Goal: Information Seeking & Learning: Learn about a topic

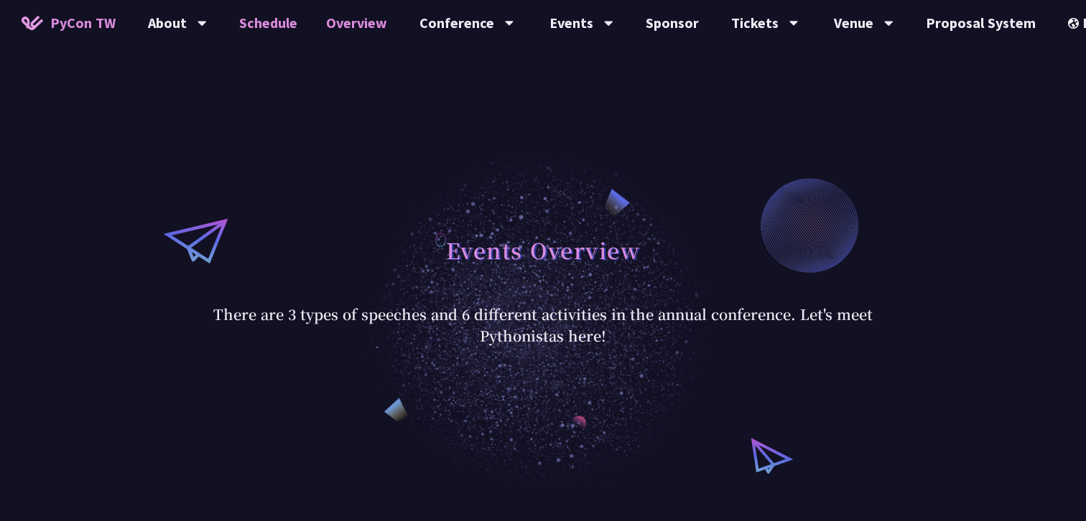
click at [271, 22] on link "Schedule" at bounding box center [268, 23] width 87 height 46
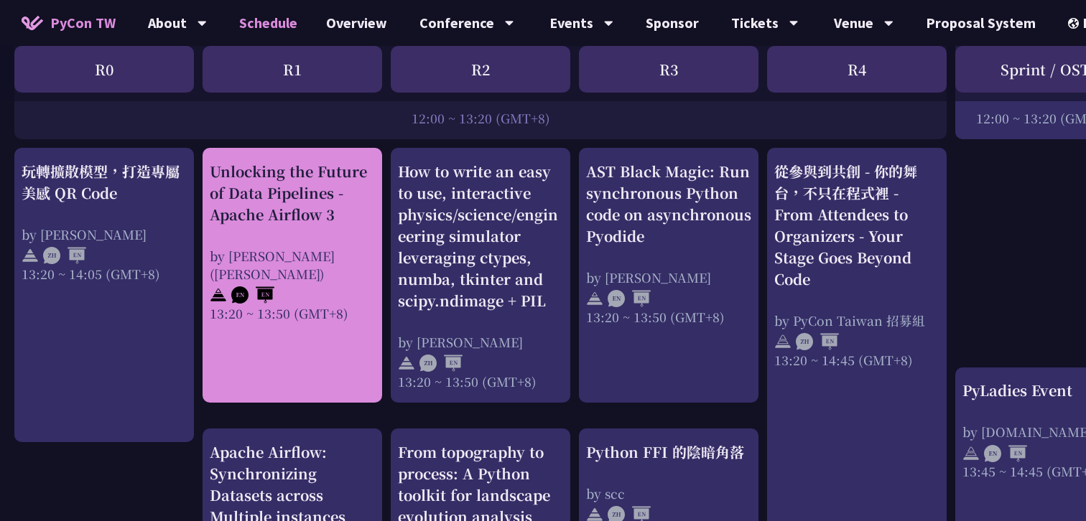
scroll to position [1205, 0]
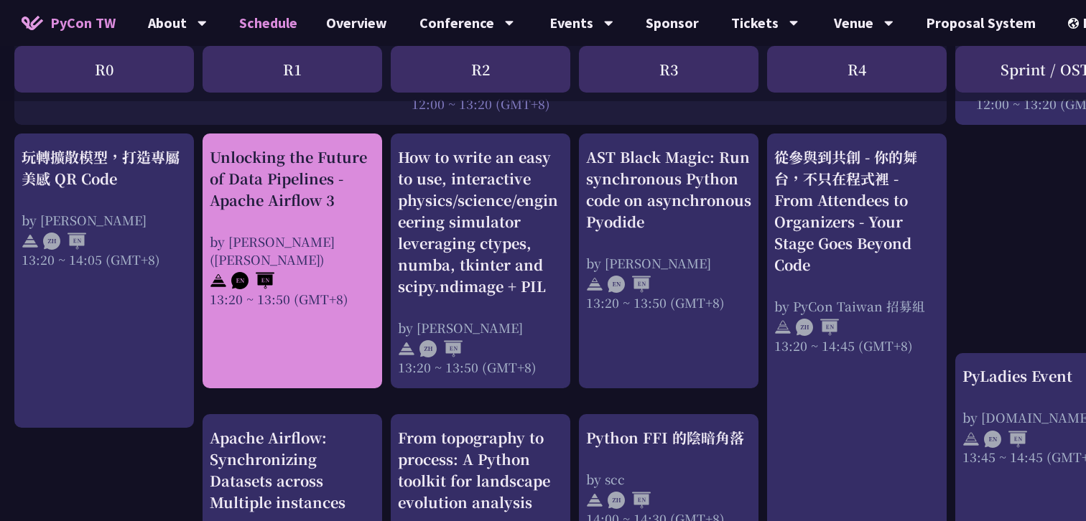
click at [290, 228] on div "Unlocking the Future of Data Pipelines - Apache Airflow 3 by [PERSON_NAME] ([PE…" at bounding box center [292, 227] width 165 height 162
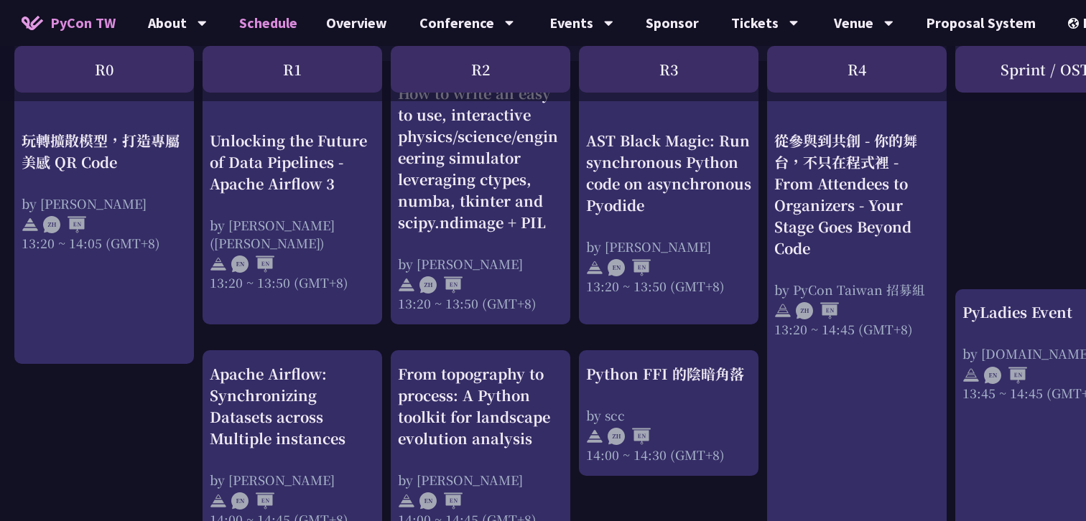
scroll to position [1265, 0]
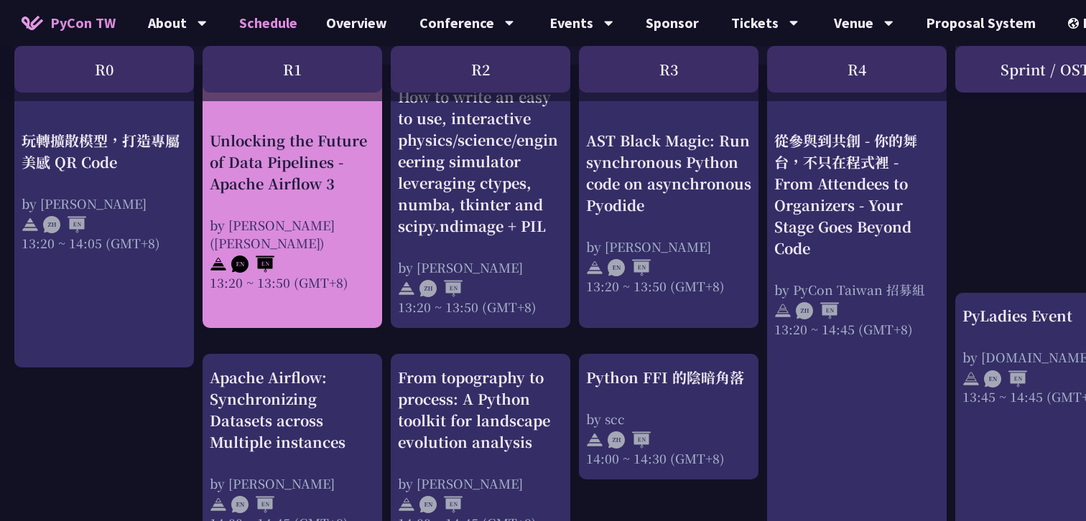
click at [294, 195] on div "Unlocking the Future of Data Pipelines - Apache Airflow 3 by [PERSON_NAME] ([PE…" at bounding box center [292, 210] width 165 height 162
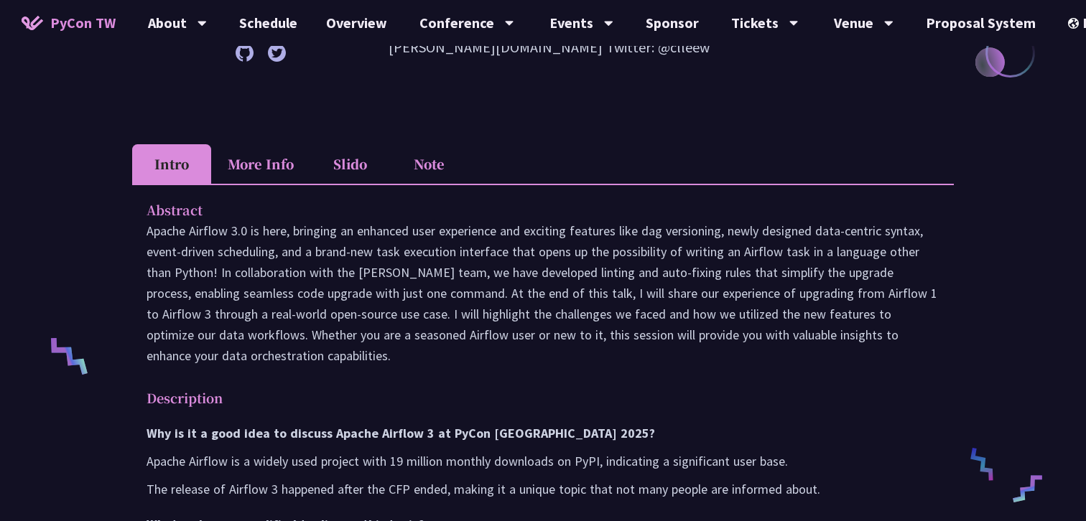
scroll to position [257, 0]
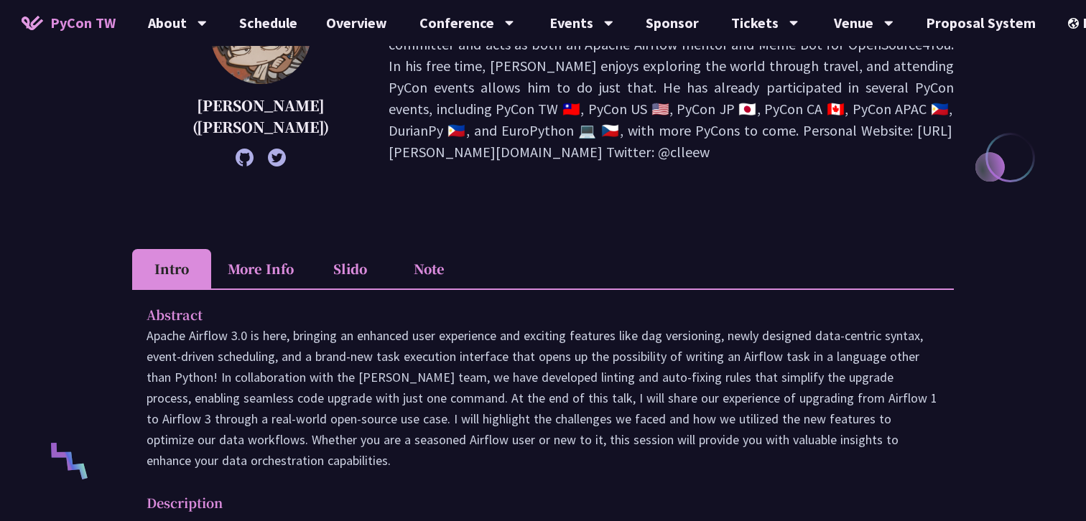
click at [260, 275] on li "More Info" at bounding box center [260, 268] width 99 height 39
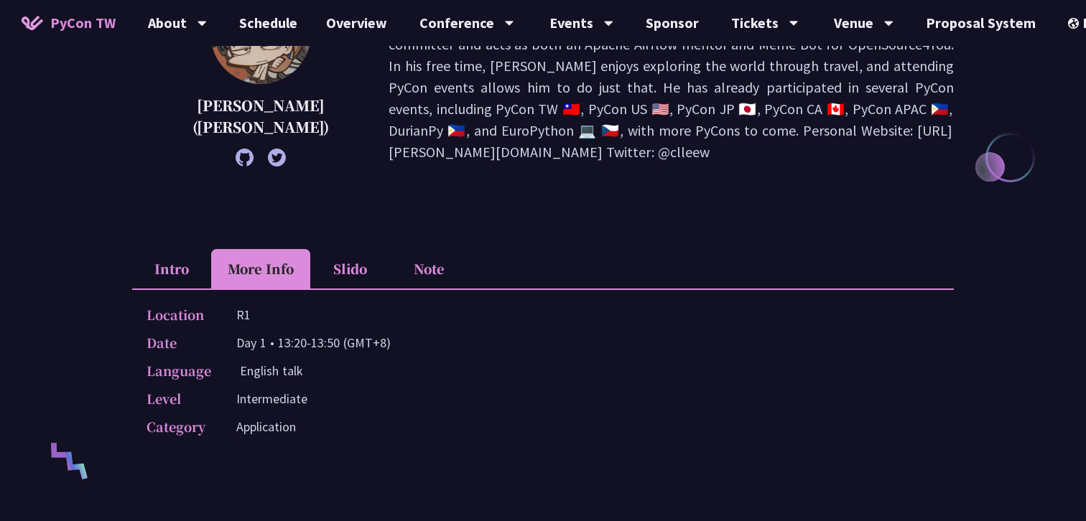
click at [331, 268] on li "Slido" at bounding box center [349, 268] width 79 height 39
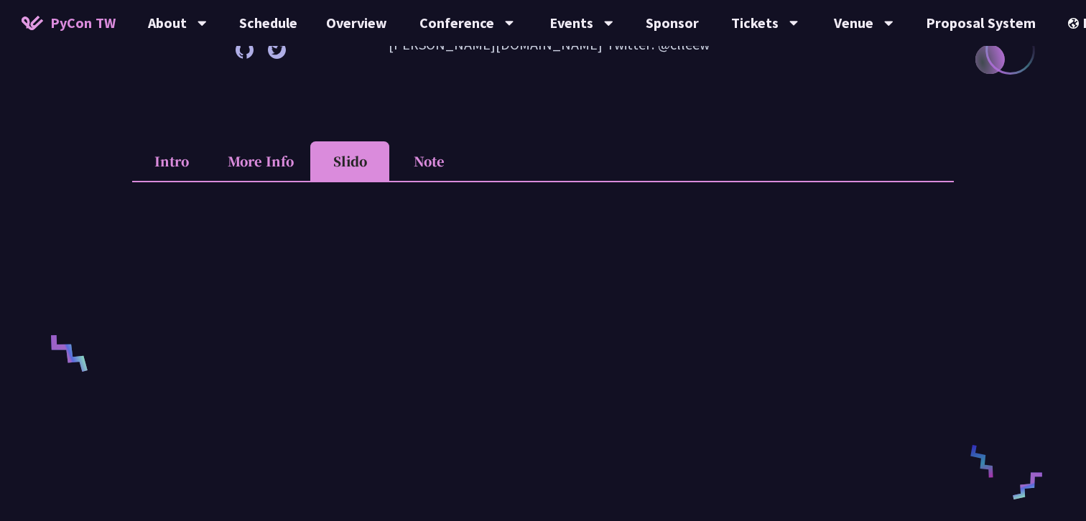
scroll to position [362, 0]
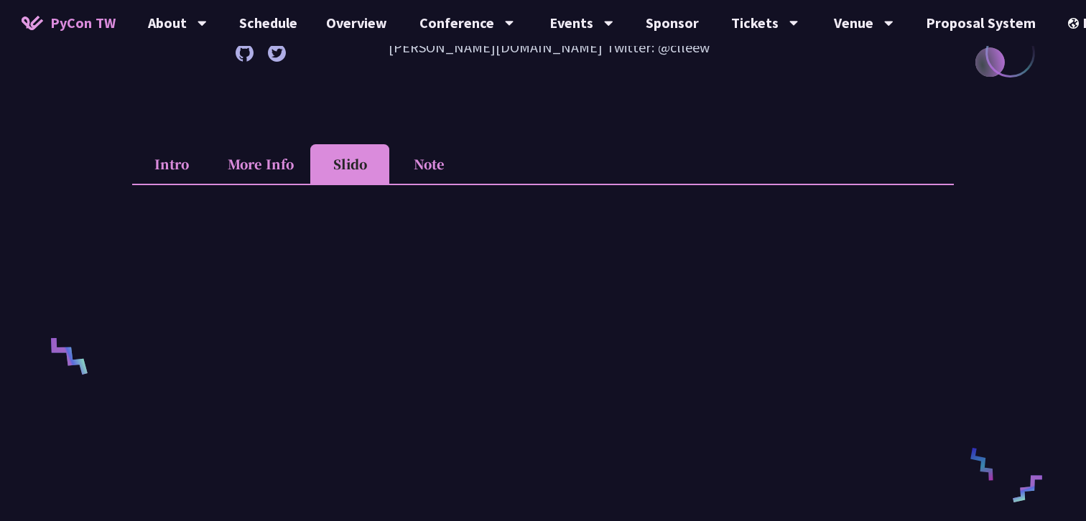
click at [432, 169] on li "Note" at bounding box center [428, 163] width 79 height 39
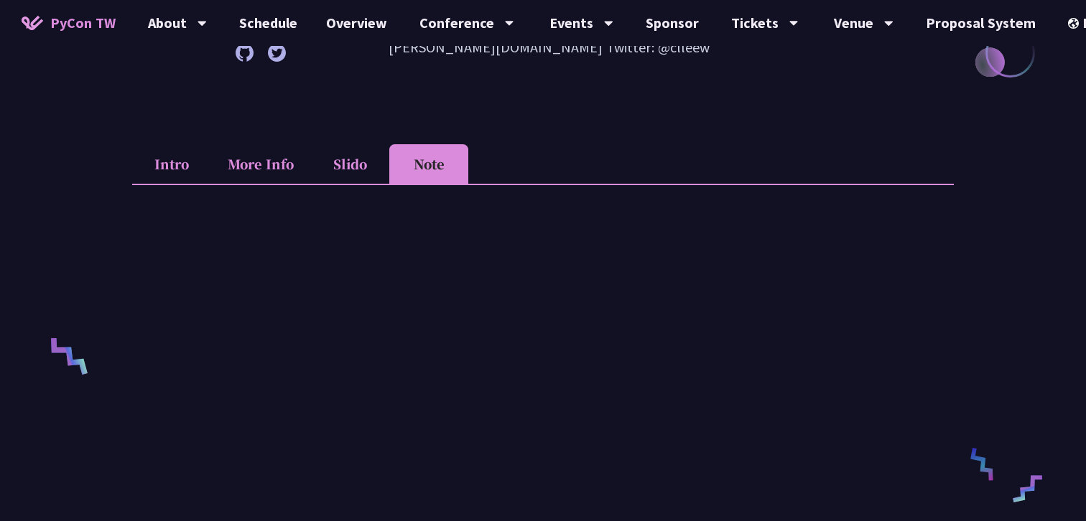
click at [177, 163] on li "Intro" at bounding box center [171, 163] width 79 height 39
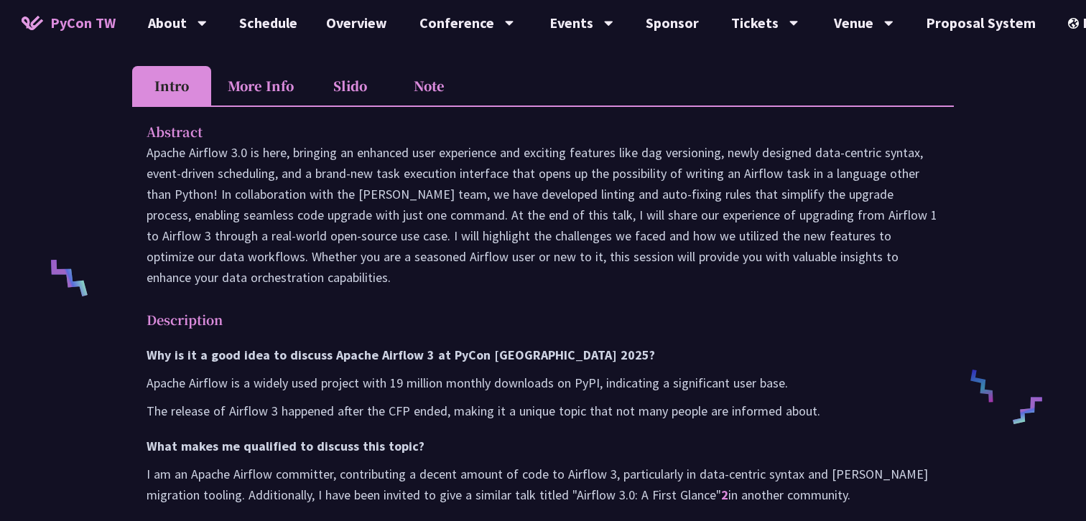
scroll to position [442, 0]
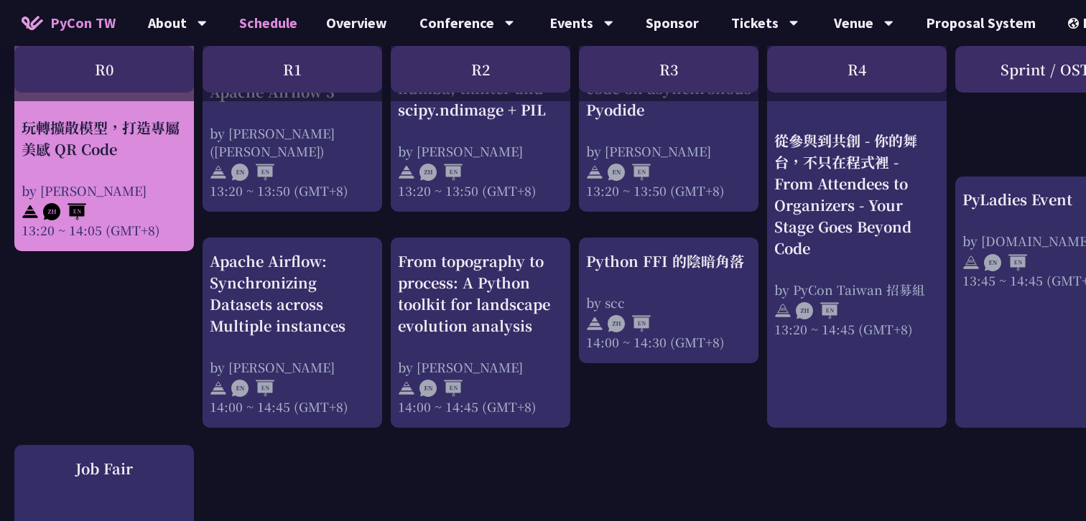
scroll to position [1393, 0]
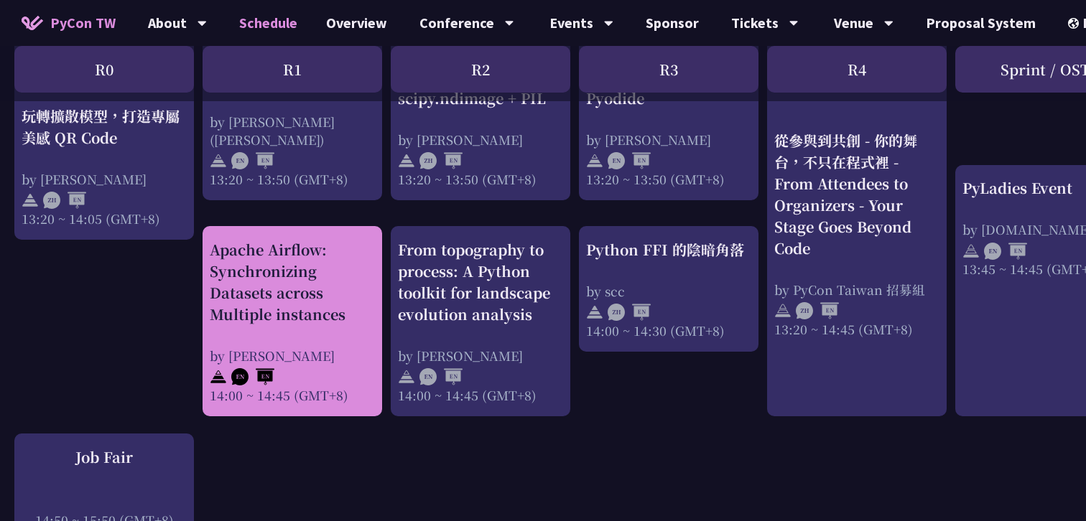
click at [245, 306] on div "Apache Airflow: Synchronizing Datasets across Multiple instances" at bounding box center [292, 282] width 165 height 86
